Goal: Information Seeking & Learning: Learn about a topic

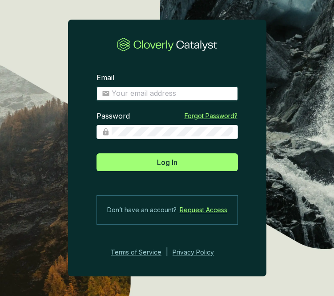
type input "[EMAIL_ADDRESS][DOMAIN_NAME]"
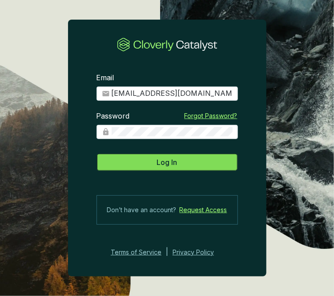
click at [190, 165] on button "Log In" at bounding box center [168, 162] width 142 height 18
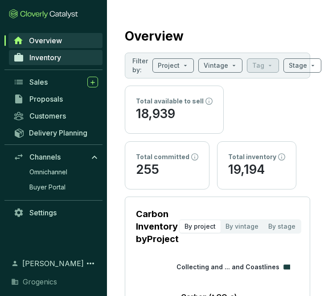
click at [67, 60] on link "Inventory" at bounding box center [55, 57] width 93 height 15
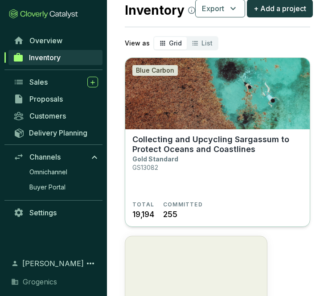
scroll to position [25, 0]
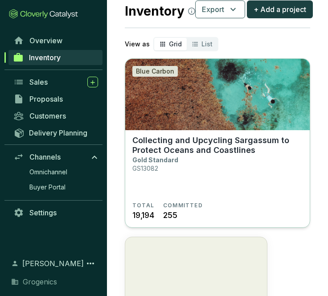
click at [170, 136] on p "Collecting and Upcycling Sargassum to Protect Oceans and Coastlines" at bounding box center [217, 145] width 170 height 20
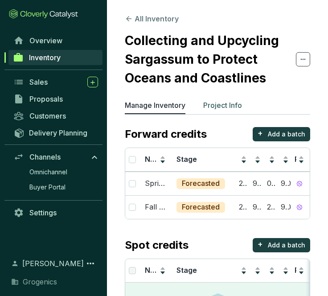
click at [213, 109] on p "Project Info" at bounding box center [222, 105] width 39 height 11
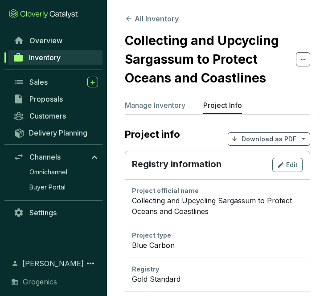
click at [129, 20] on icon at bounding box center [129, 19] width 8 height 8
